Goal: Task Accomplishment & Management: Complete application form

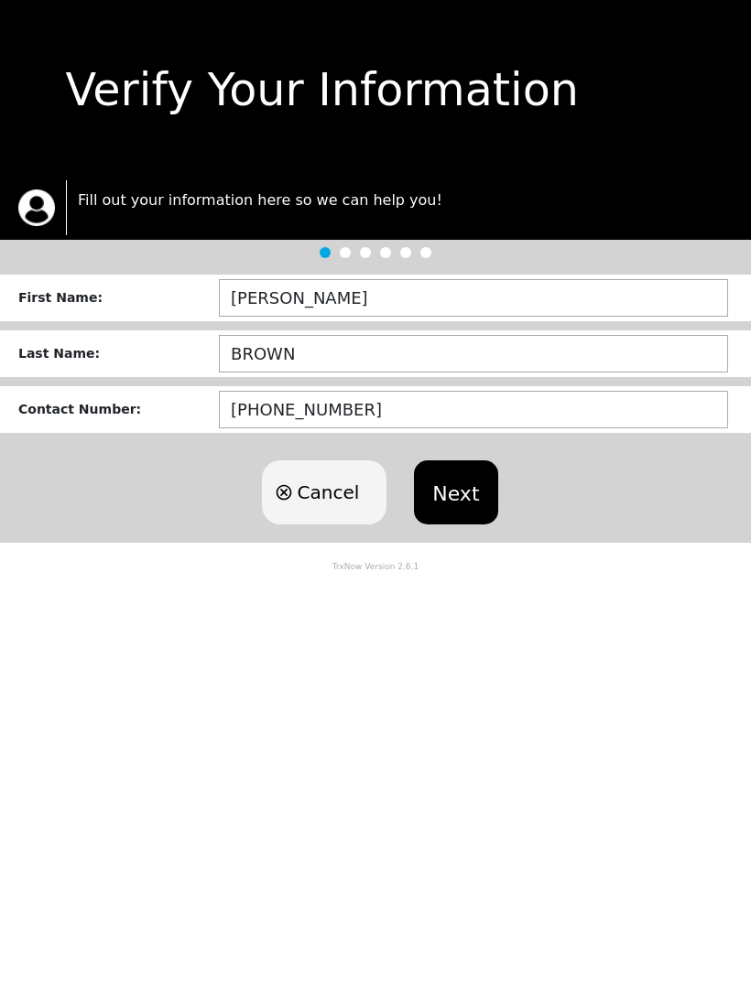
click at [455, 494] on button "Next" at bounding box center [455, 493] width 83 height 64
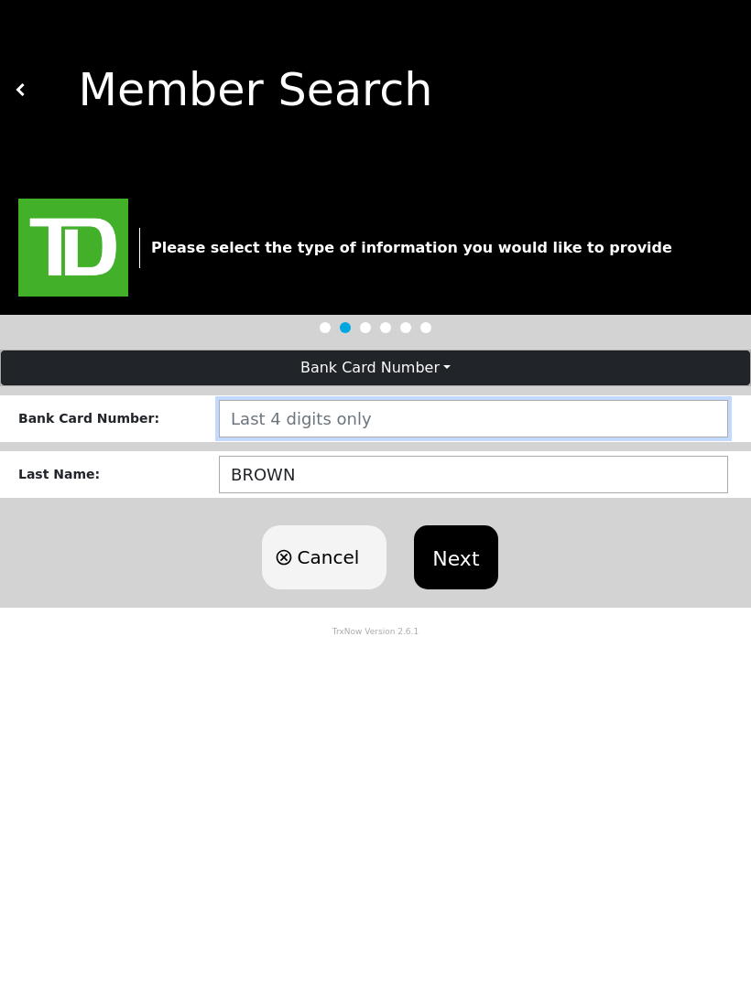
click at [255, 417] on input "number" at bounding box center [473, 419] width 509 height 38
type input "5866"
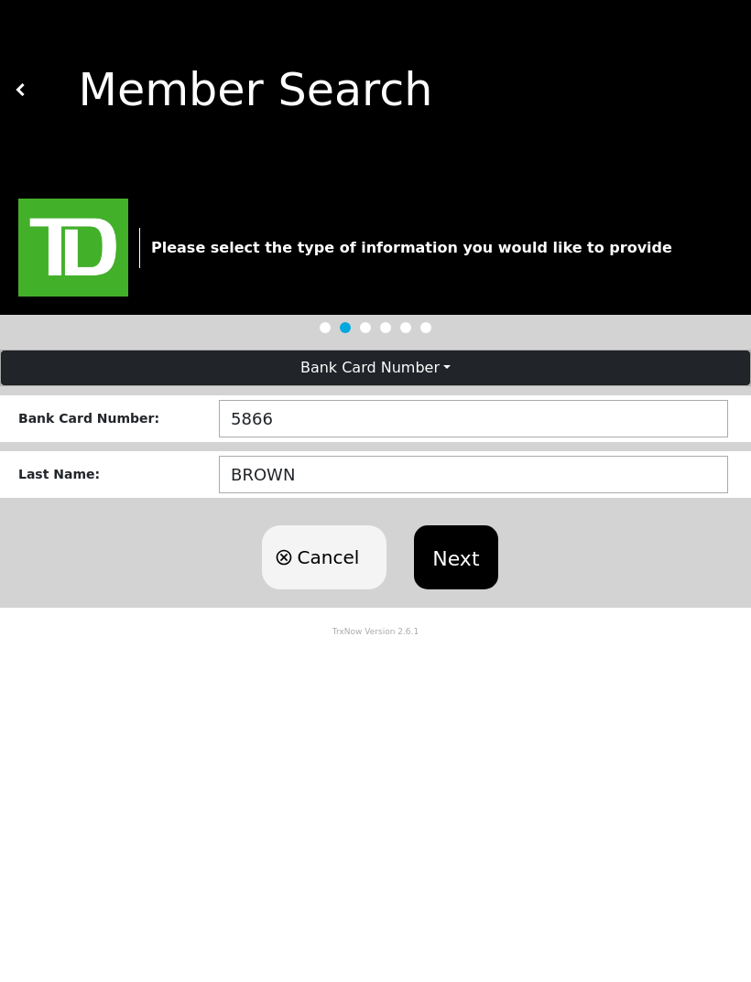
click at [443, 562] on button "Next" at bounding box center [455, 558] width 83 height 64
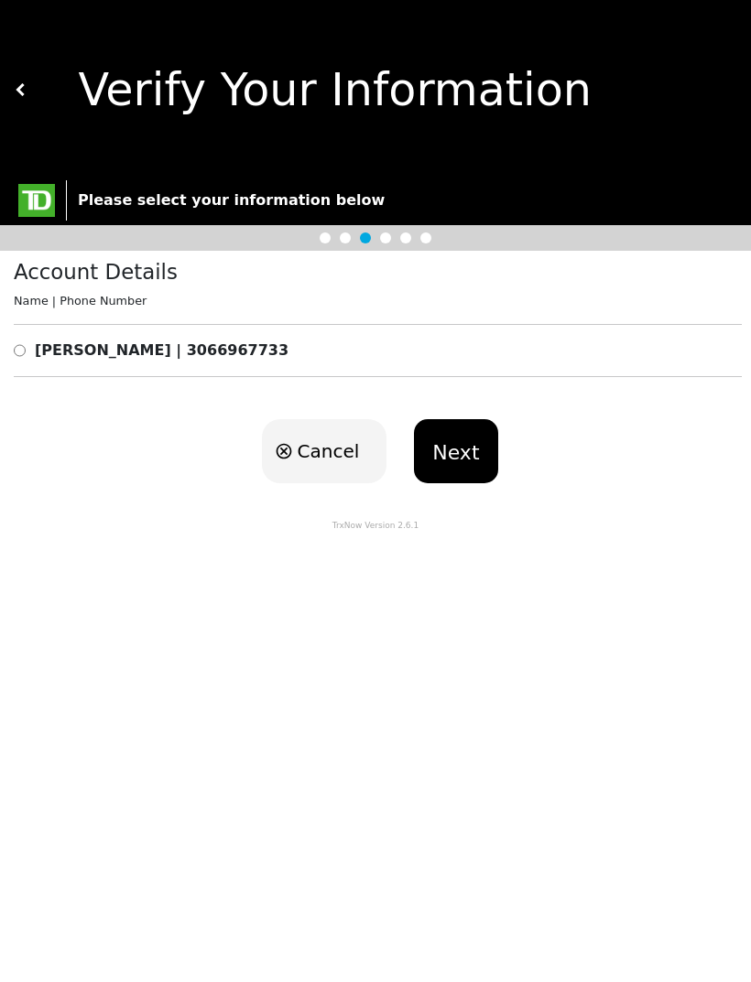
click at [10, 354] on div "Account Details Name | Phone Number [PERSON_NAME] | 3066967733" at bounding box center [375, 326] width 751 height 151
click at [15, 353] on div "[PERSON_NAME] | 3066967733" at bounding box center [378, 351] width 728 height 22
click at [23, 353] on input "radio" at bounding box center [20, 351] width 12 height 22
radio input "true"
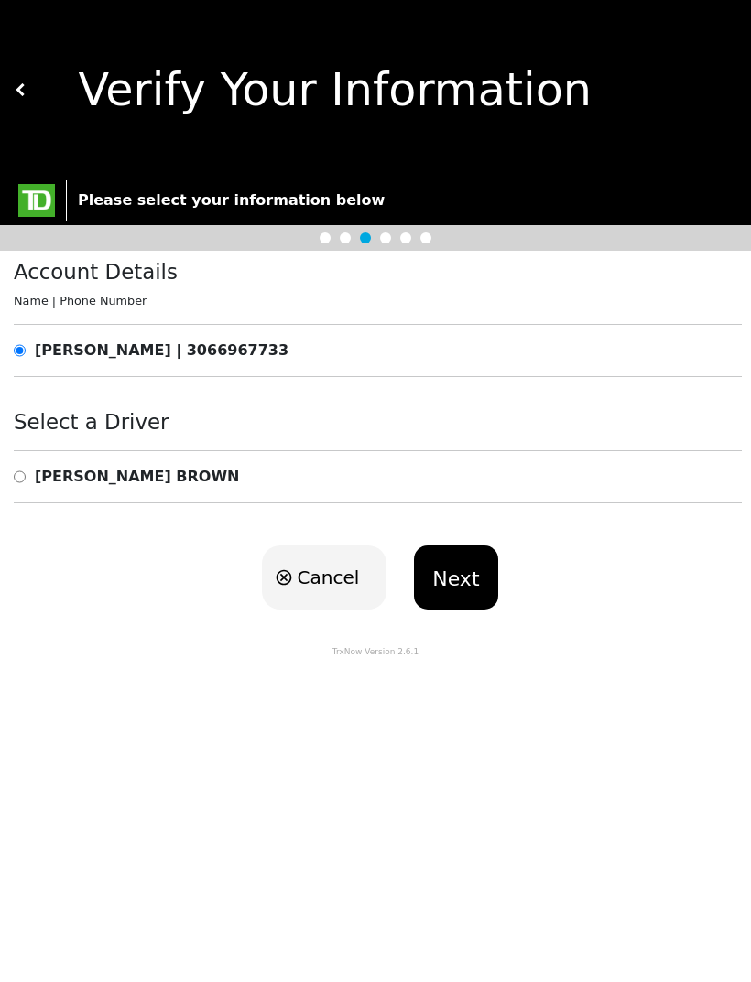
click at [38, 475] on b "[PERSON_NAME]" at bounding box center [137, 476] width 204 height 17
click at [23, 474] on input "radio" at bounding box center [20, 477] width 12 height 22
radio input "true"
click at [466, 583] on button "Next" at bounding box center [455, 578] width 83 height 64
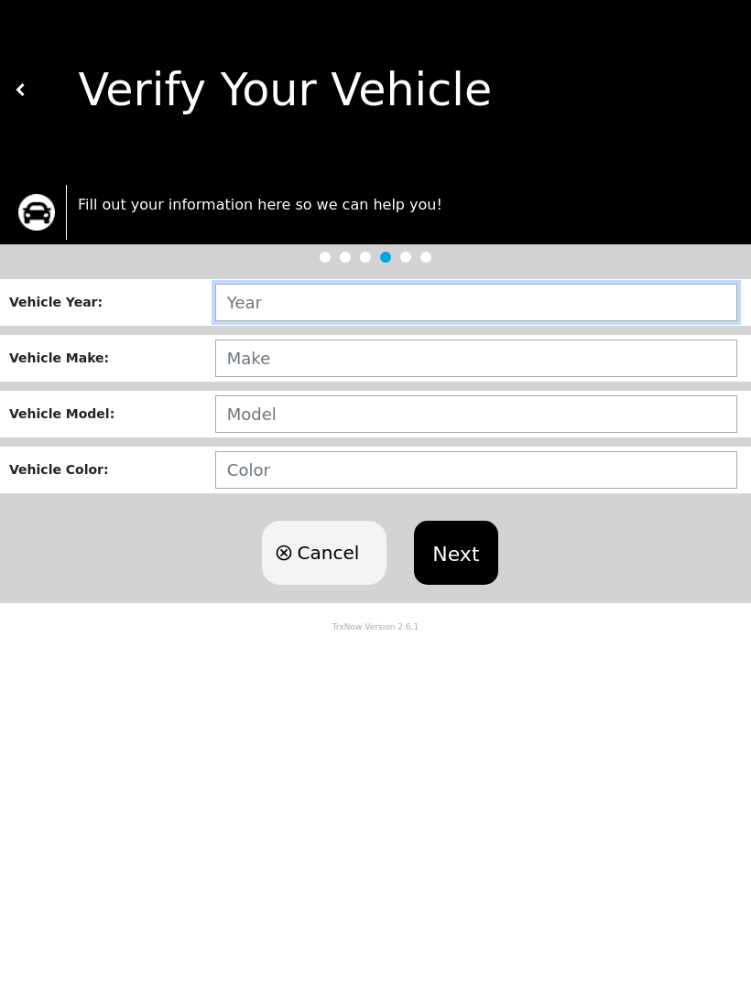
click at [509, 303] on input "text" at bounding box center [476, 303] width 522 height 38
type input "2014"
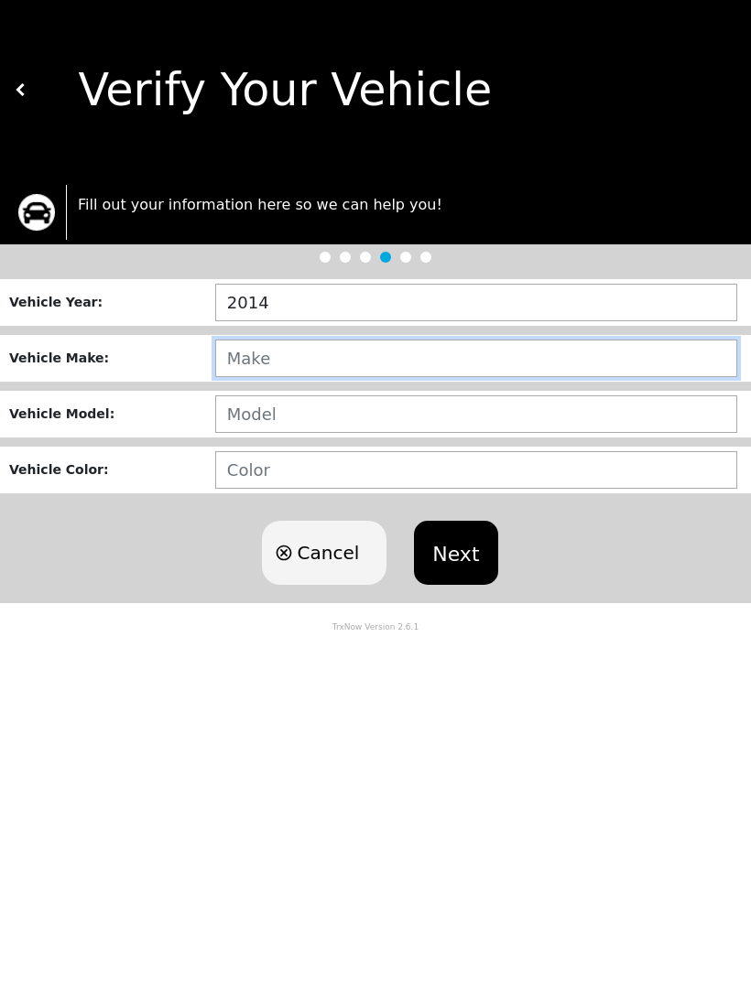
click at [261, 359] on input "text" at bounding box center [476, 359] width 522 height 38
type input "DODGE"
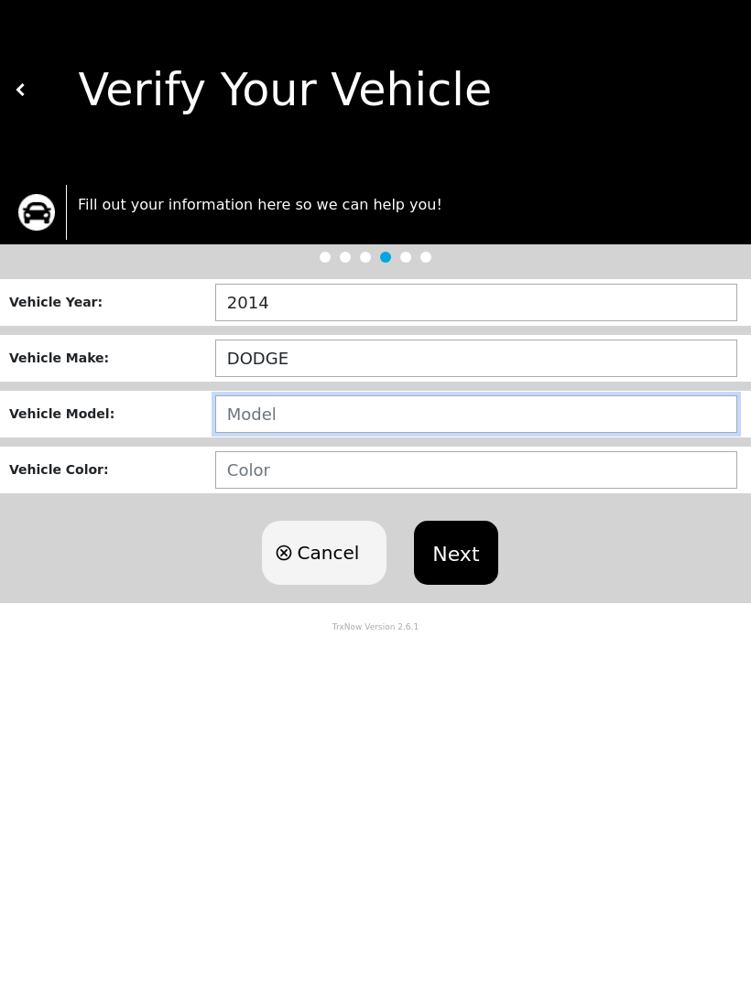
click at [259, 418] on input "text" at bounding box center [476, 415] width 522 height 38
type input "RAM 3500"
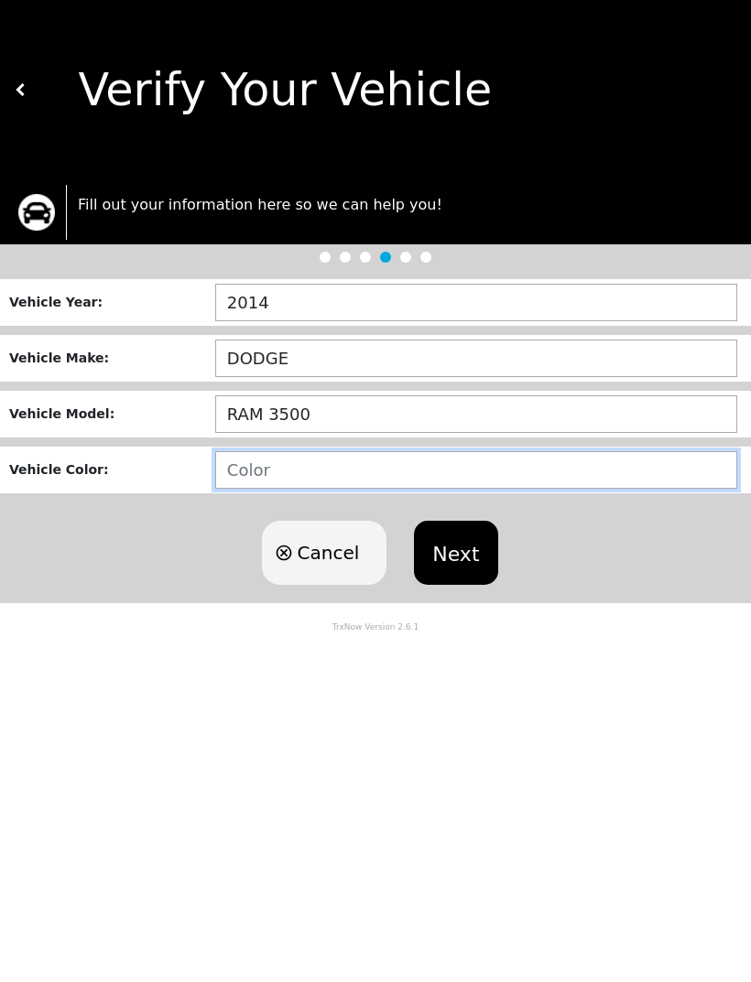
click at [259, 468] on input "text" at bounding box center [476, 470] width 522 height 38
type input "WHITE"
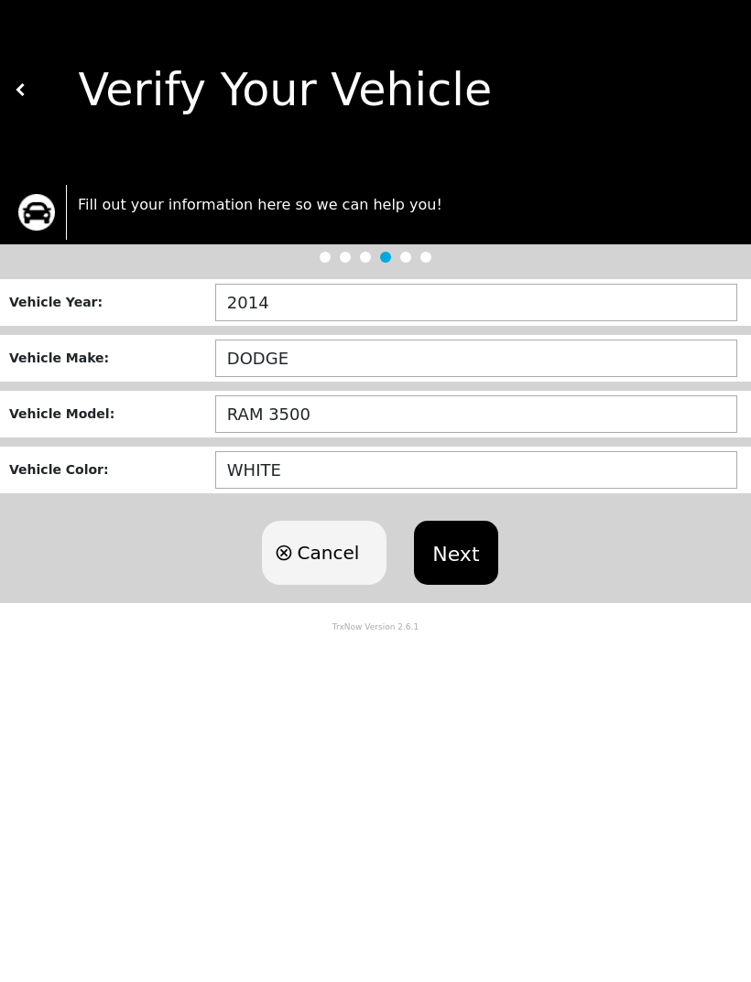
click at [452, 556] on button "Next" at bounding box center [455, 553] width 83 height 64
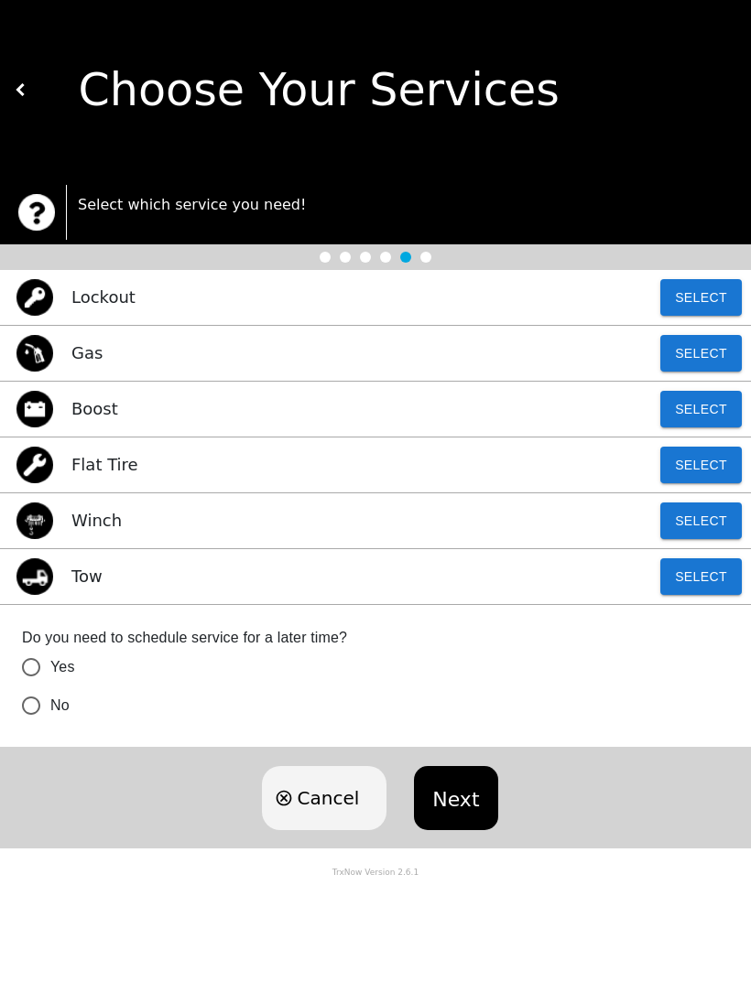
click at [710, 299] on button "Select" at bounding box center [700, 297] width 81 height 37
click at [7, 711] on div "Do you need to schedule service for a later time? Yes No" at bounding box center [375, 676] width 751 height 143
click at [41, 708] on input "No" at bounding box center [31, 706] width 38 height 38
radio input "false"
click at [476, 791] on button "Next" at bounding box center [455, 798] width 83 height 64
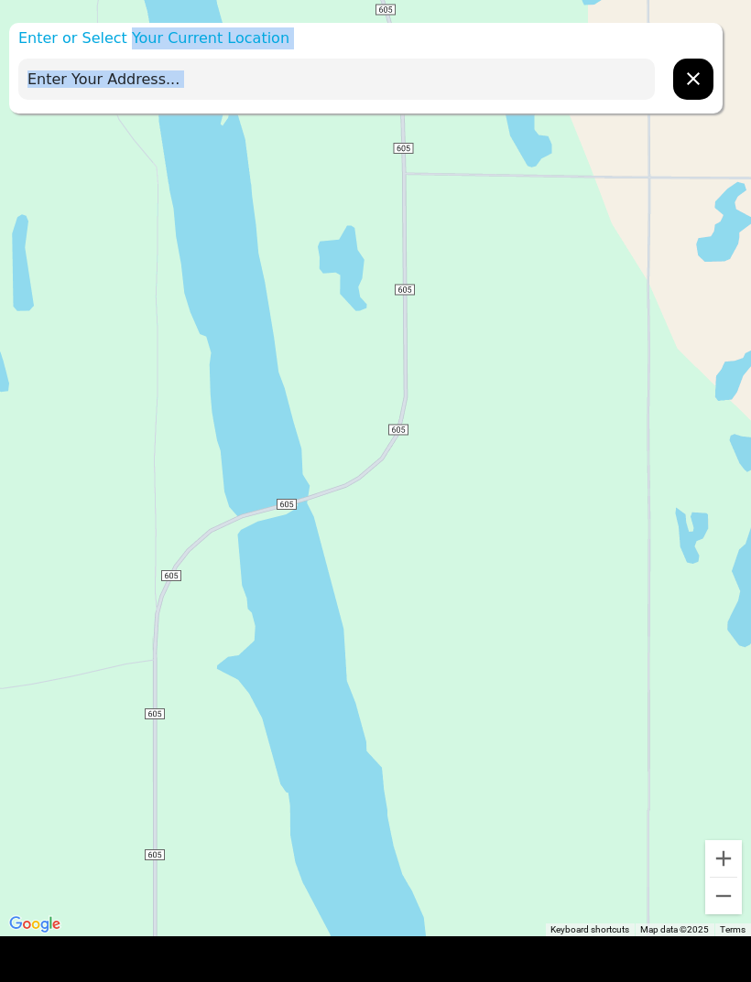
click at [136, 90] on input "text" at bounding box center [336, 79] width 636 height 41
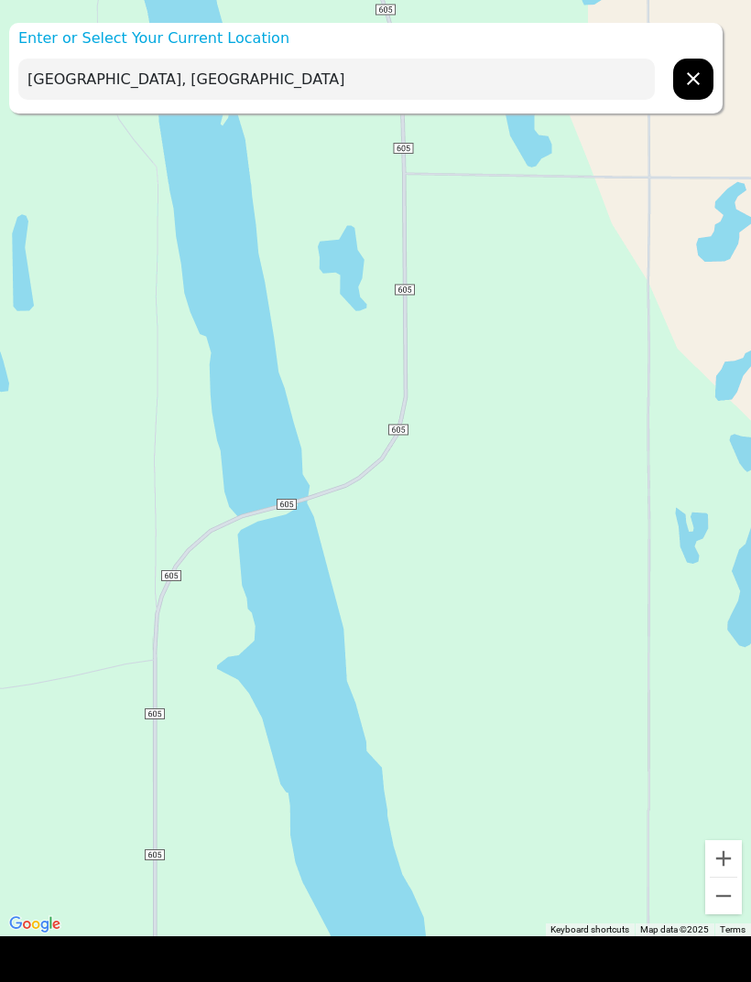
type input "[GEOGRAPHIC_DATA], [GEOGRAPHIC_DATA]"
